Goal: Task Accomplishment & Management: Manage account settings

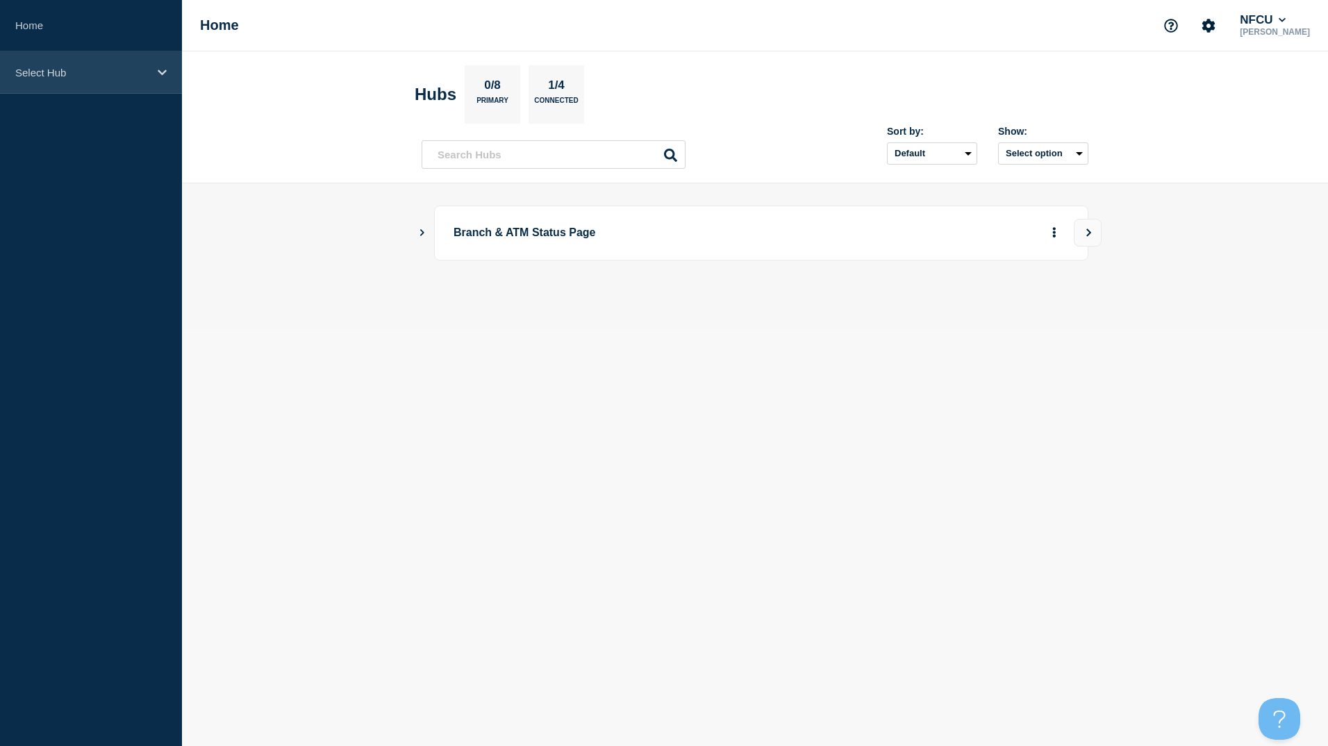
click at [92, 72] on p "Select Hub" at bounding box center [81, 73] width 133 height 12
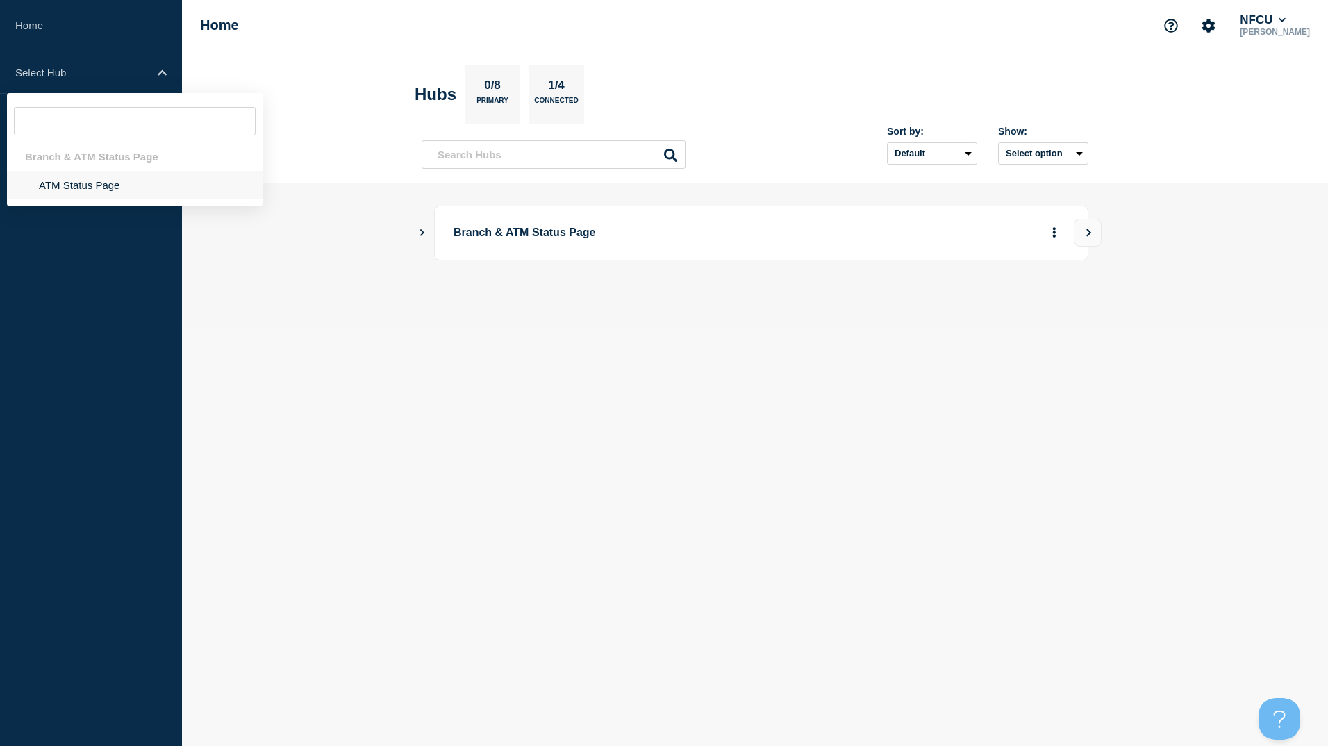
click at [147, 179] on li "ATM Status Page" at bounding box center [135, 185] width 256 height 28
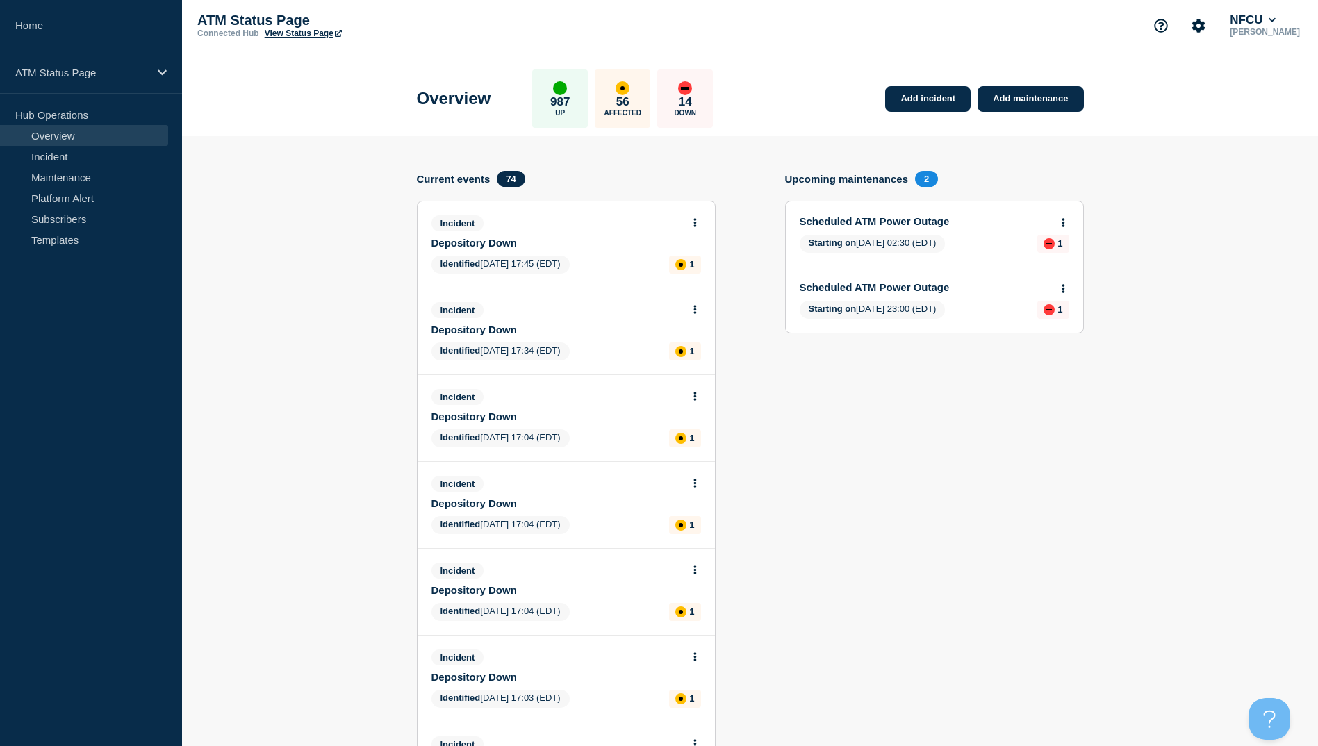
click at [71, 135] on link "Overview" at bounding box center [84, 135] width 168 height 21
click at [697, 123] on div "14 Down" at bounding box center [685, 98] width 56 height 58
click at [692, 99] on p "14" at bounding box center [685, 102] width 13 height 14
click at [692, 82] on div "down" at bounding box center [685, 88] width 14 height 14
click at [64, 155] on link "Incident" at bounding box center [84, 156] width 168 height 21
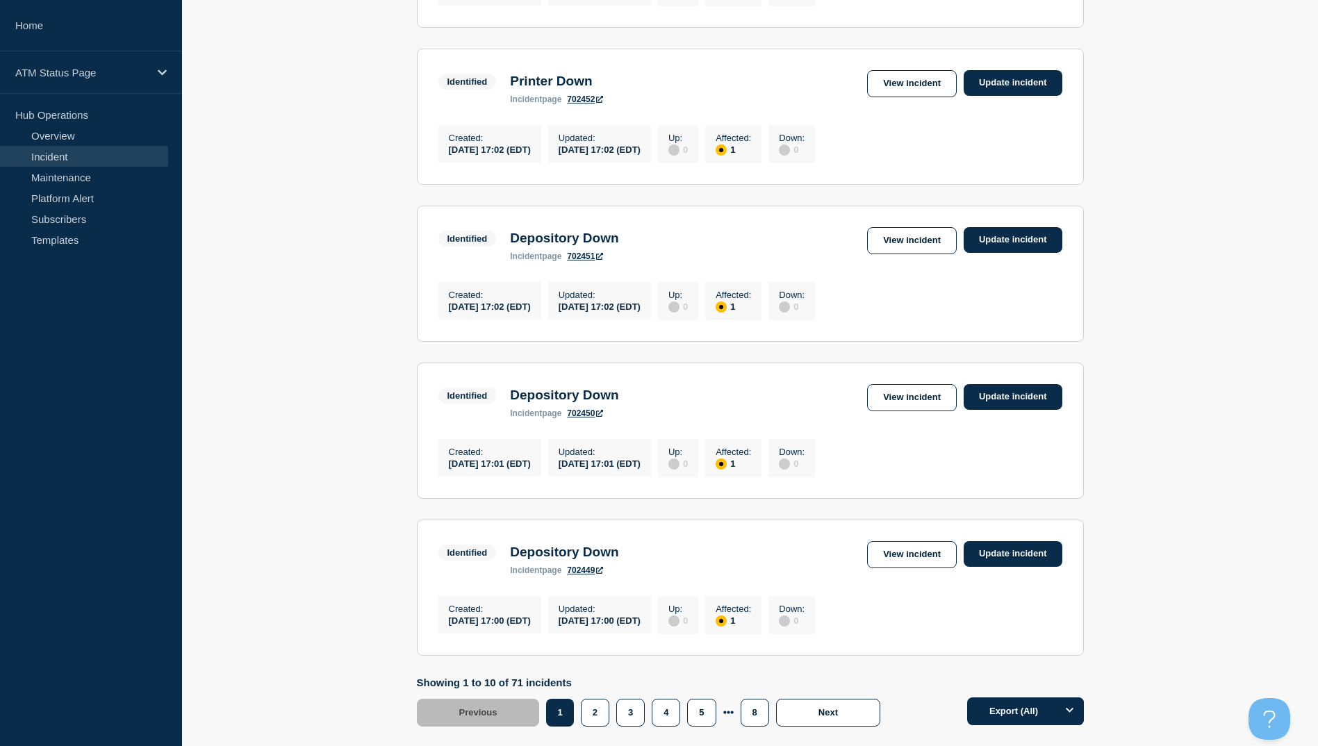
scroll to position [1335, 0]
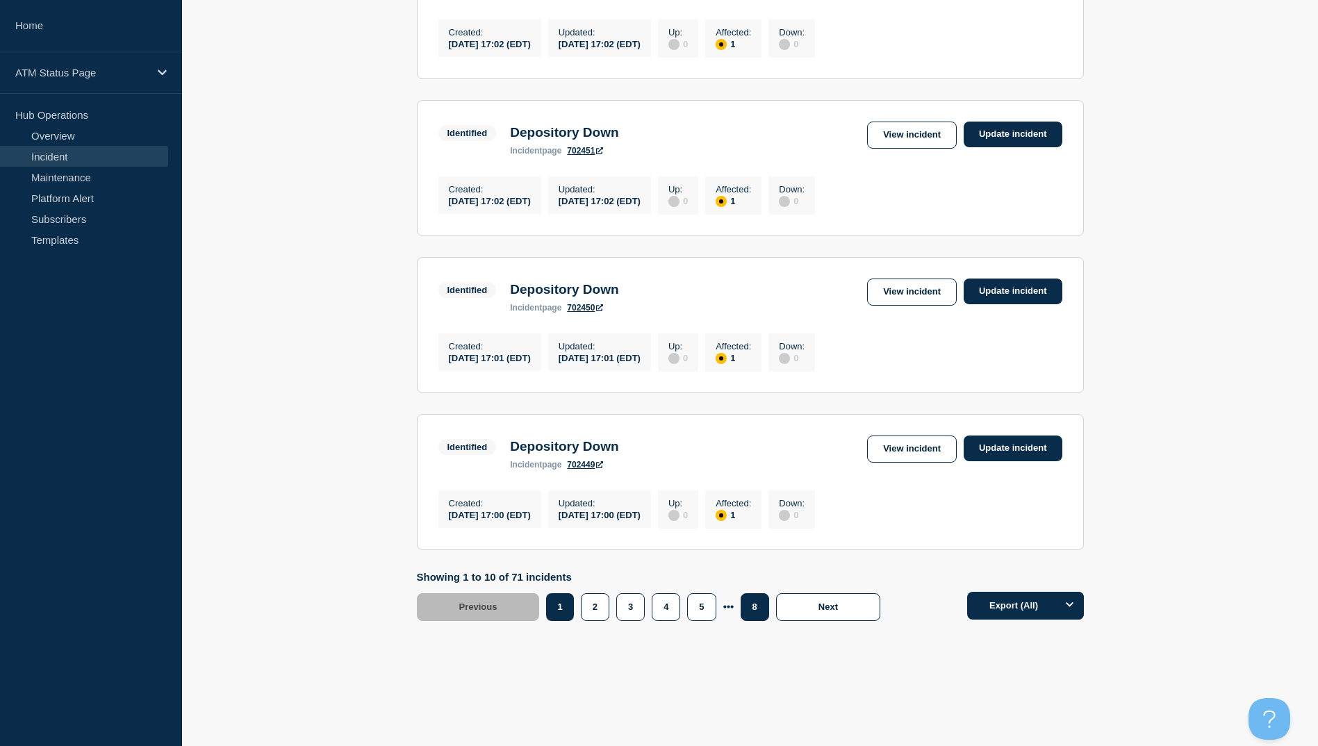
click at [740, 613] on button "8" at bounding box center [754, 607] width 28 height 28
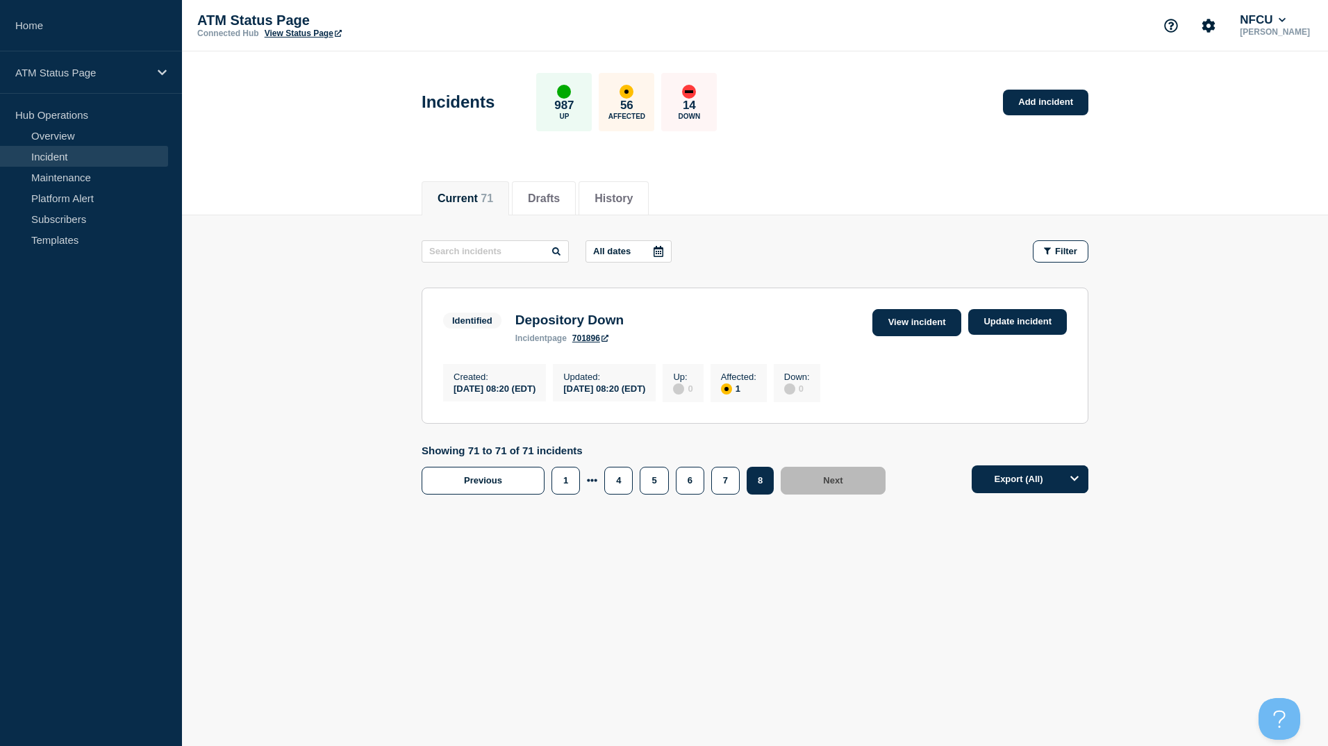
click at [900, 324] on link "View incident" at bounding box center [917, 322] width 90 height 27
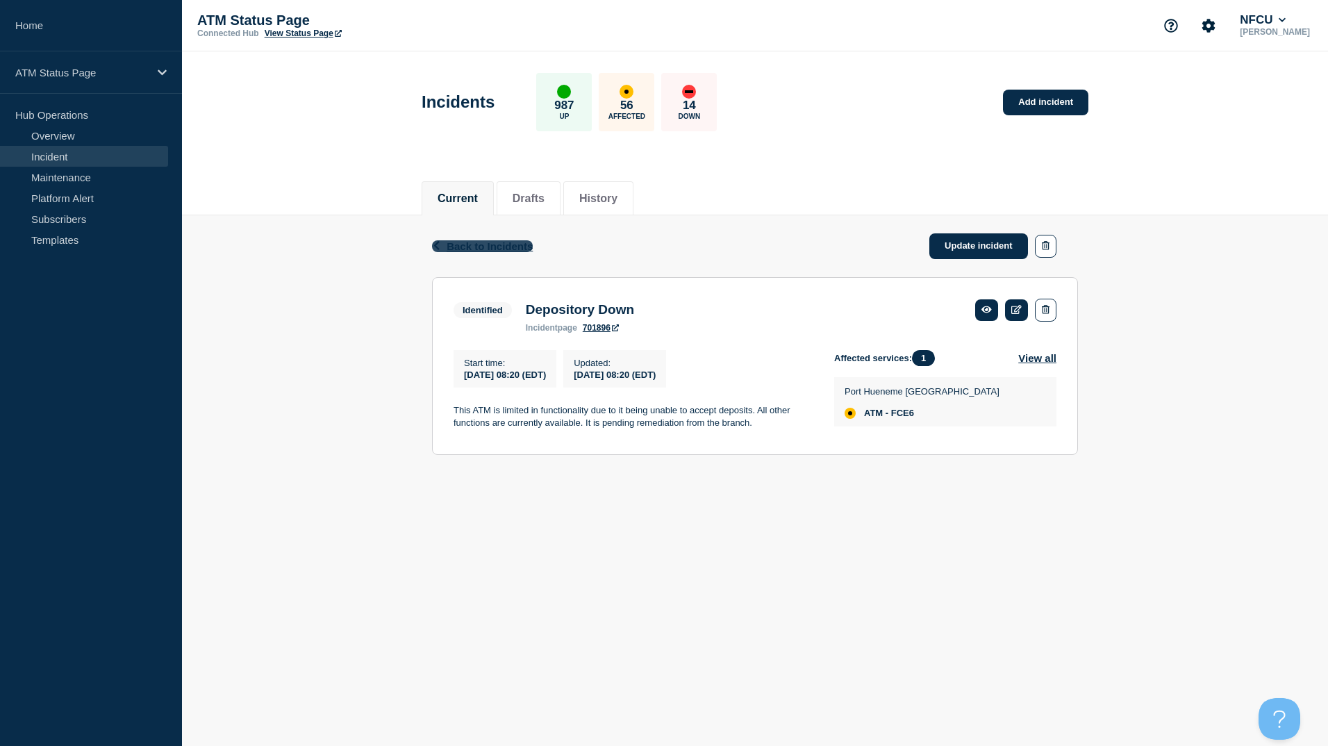
drag, startPoint x: 467, startPoint y: 226, endPoint x: 465, endPoint y: 242, distance: 15.5
click at [467, 226] on div "Back Back to Incidents Update incident" at bounding box center [755, 246] width 646 height 62
click at [464, 244] on span "Back to Incidents" at bounding box center [490, 246] width 86 height 12
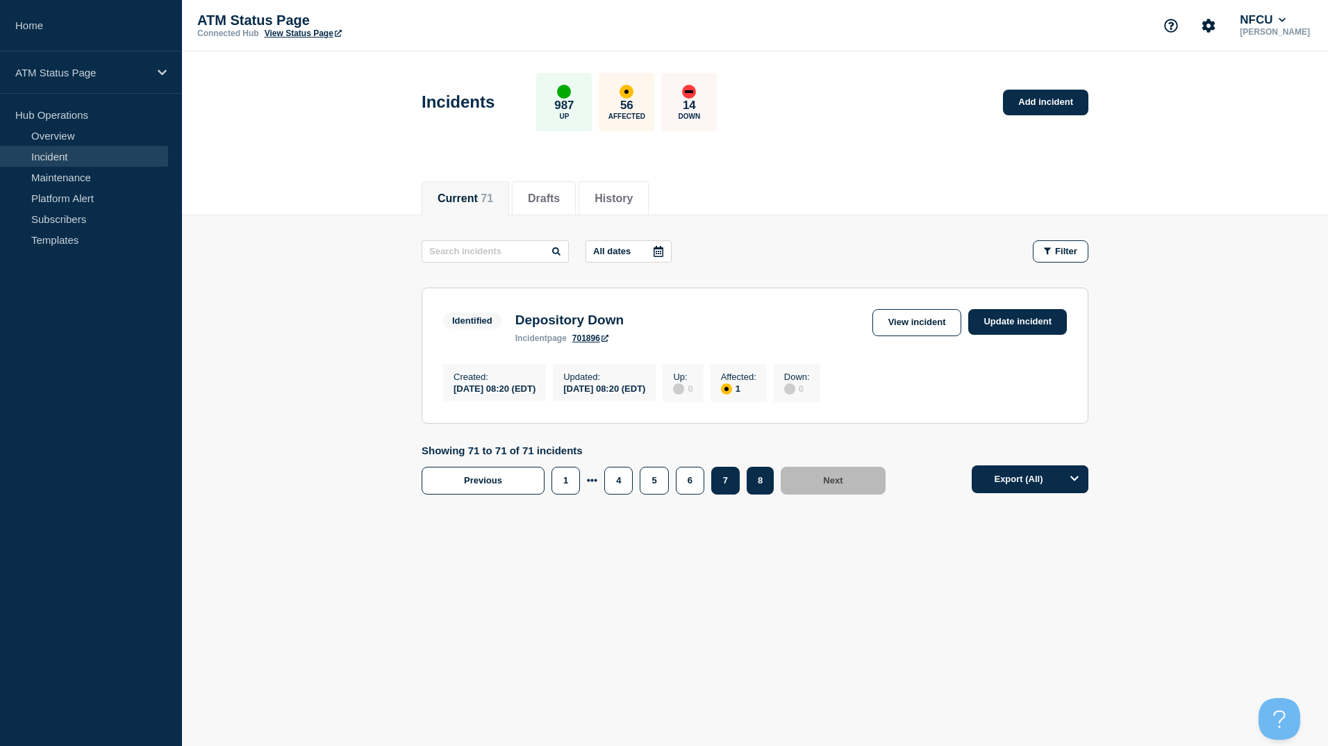
click at [723, 481] on button "7" at bounding box center [725, 481] width 28 height 28
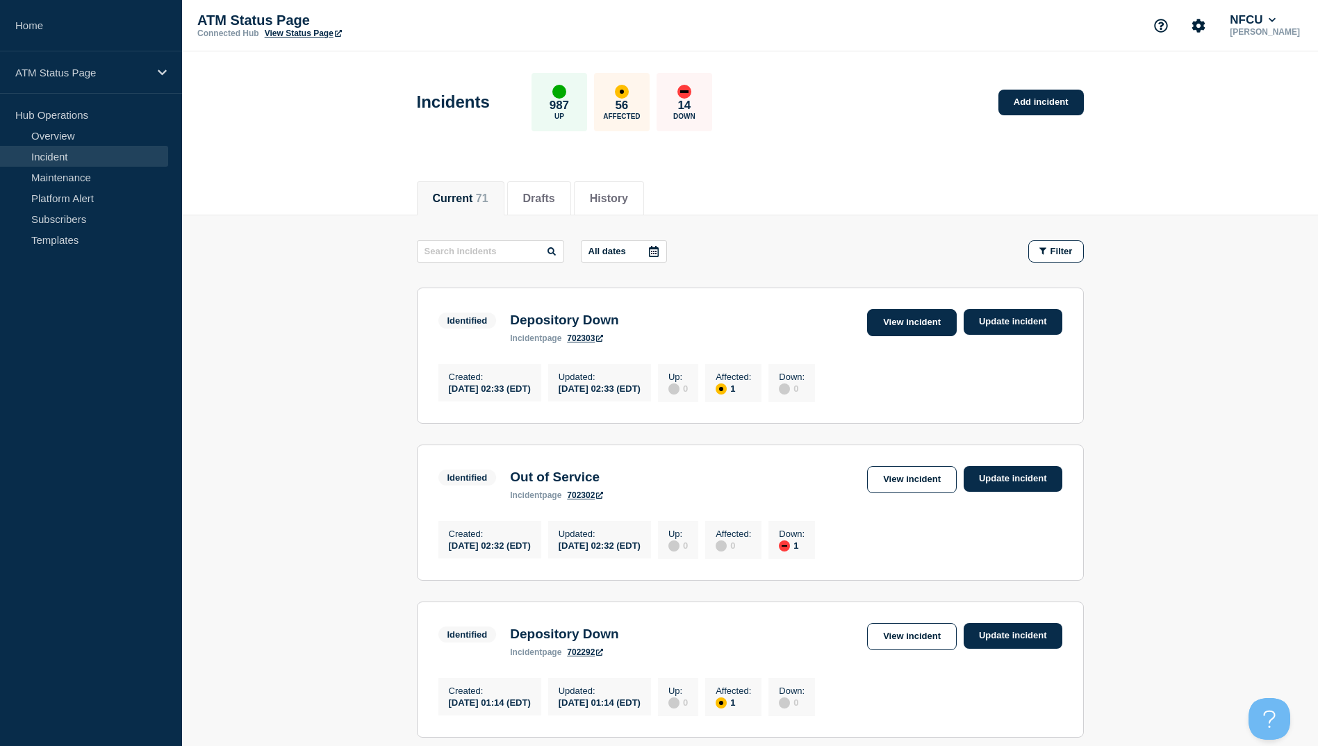
click at [928, 322] on link "View incident" at bounding box center [912, 322] width 90 height 27
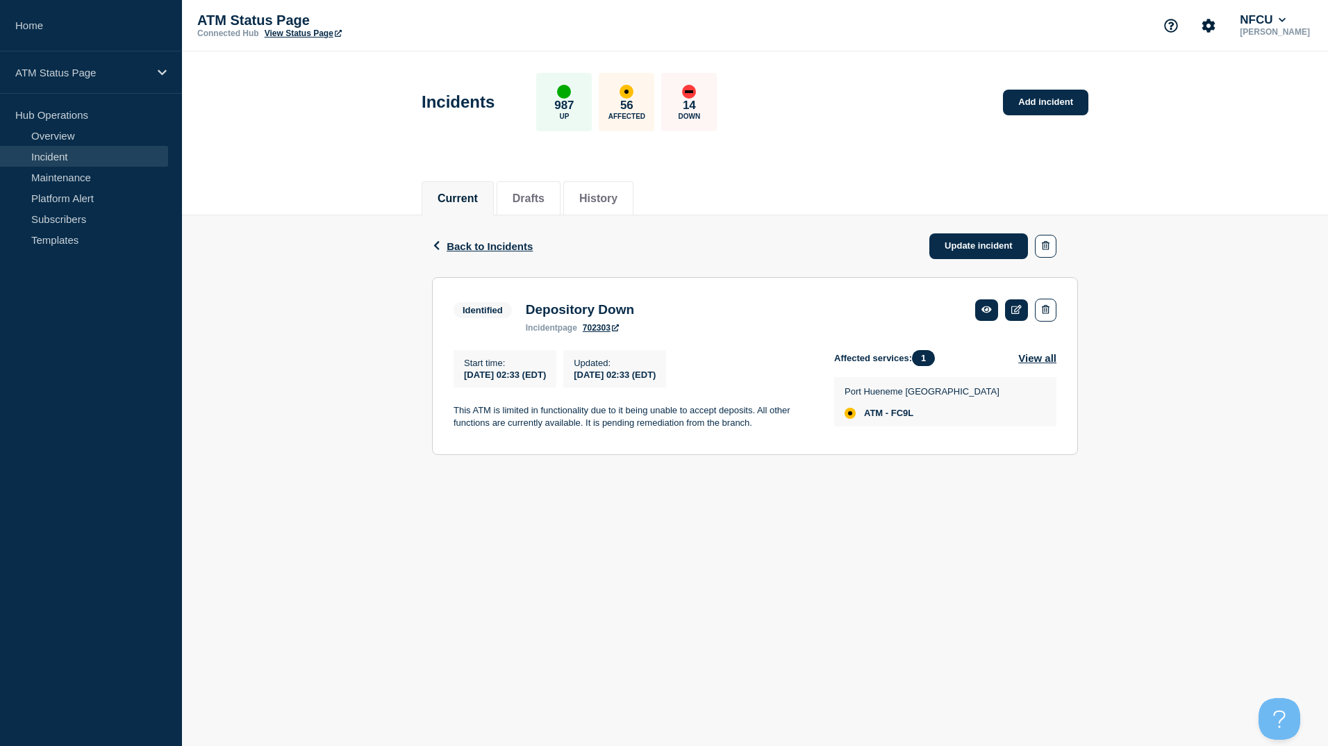
click at [413, 244] on div "Back Back to Incidents Update incident Identified Depository Down Start time [D…" at bounding box center [755, 345] width 1146 height 260
click at [571, 243] on div "Back Back to Incidents Update incident" at bounding box center [755, 246] width 646 height 62
click at [447, 253] on div "Back Back to Incidents Update incident" at bounding box center [755, 246] width 646 height 62
click at [524, 240] on span "Back to Incidents" at bounding box center [490, 246] width 86 height 12
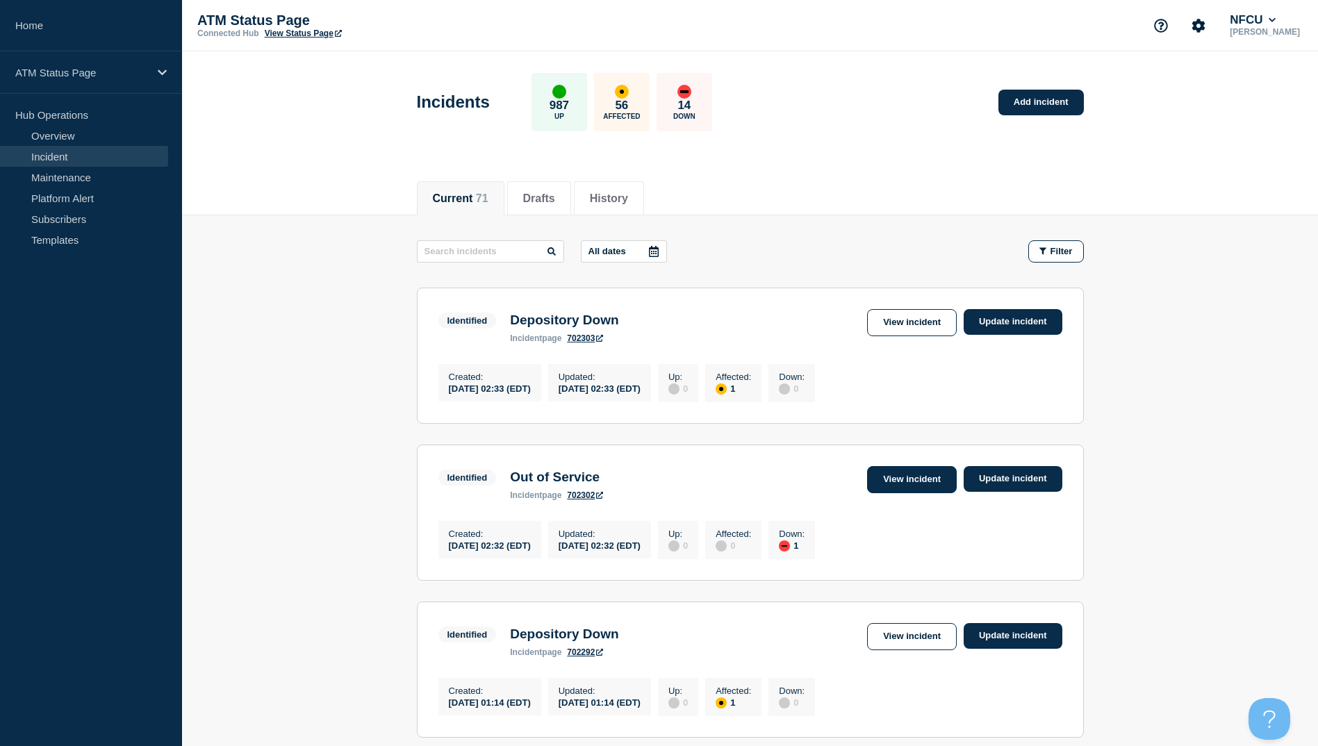
click at [923, 485] on link "View incident" at bounding box center [912, 479] width 90 height 27
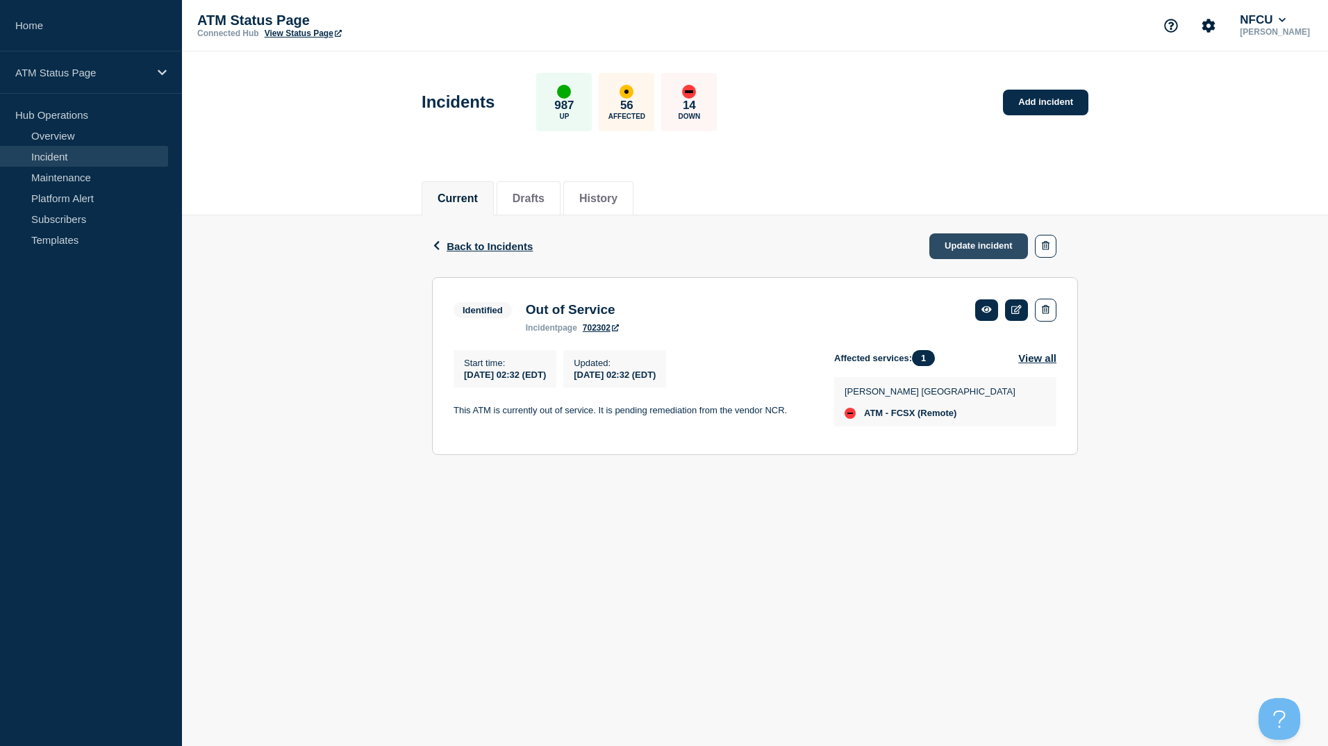
click at [984, 240] on link "Update incident" at bounding box center [978, 246] width 99 height 26
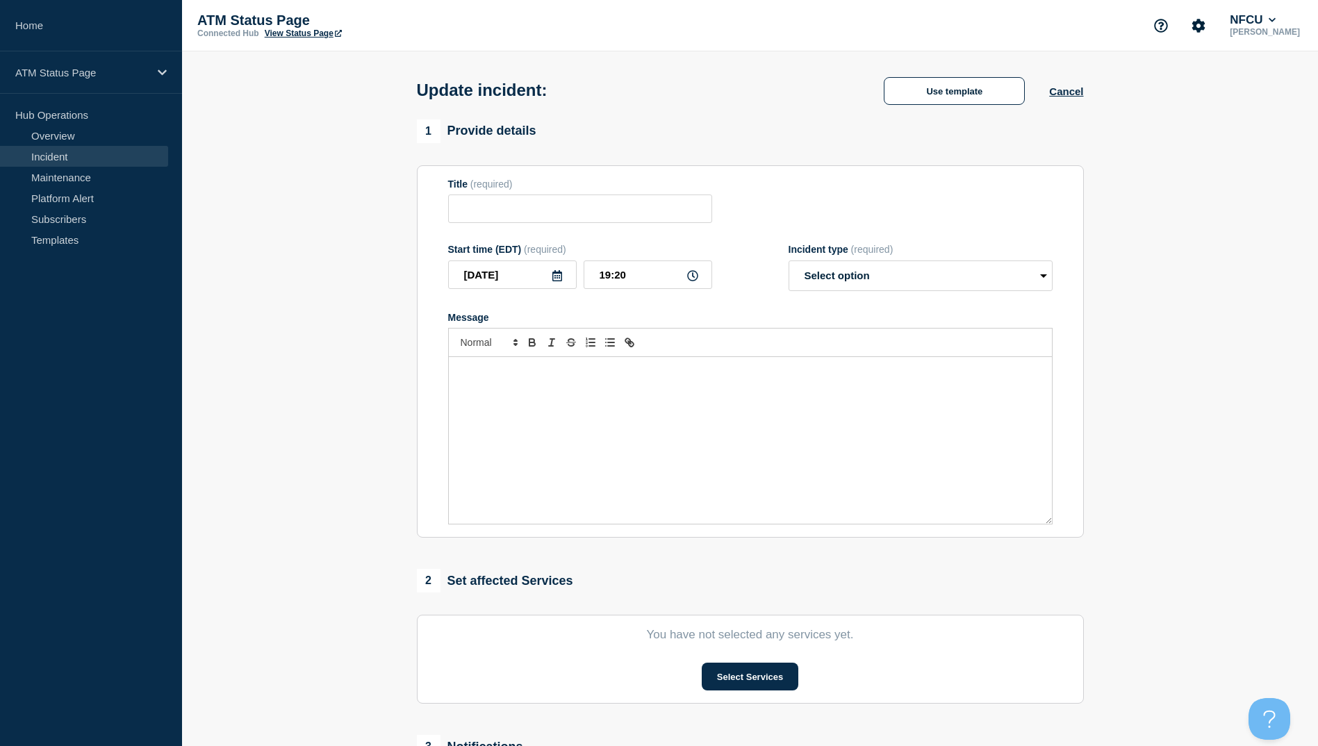
type input "Out of Service"
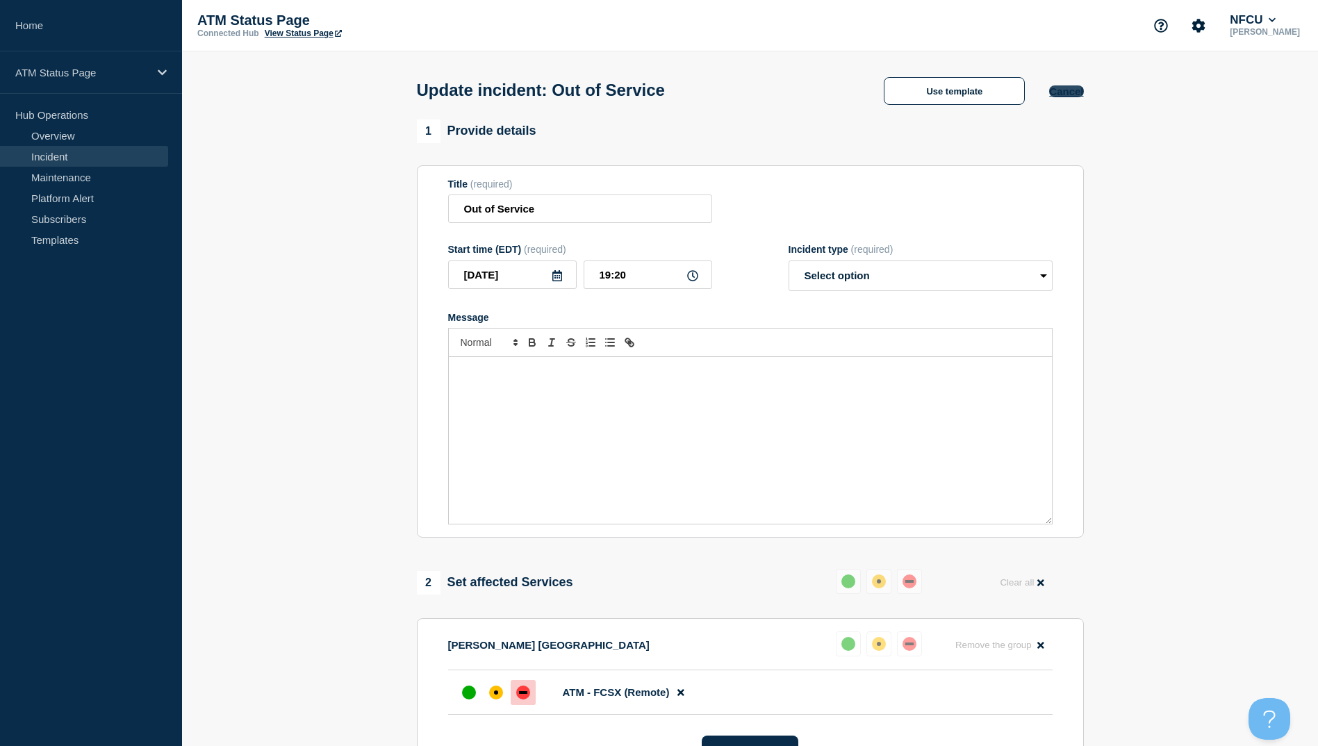
click at [1073, 92] on button "Cancel" at bounding box center [1066, 91] width 34 height 12
